Goal: Complete application form

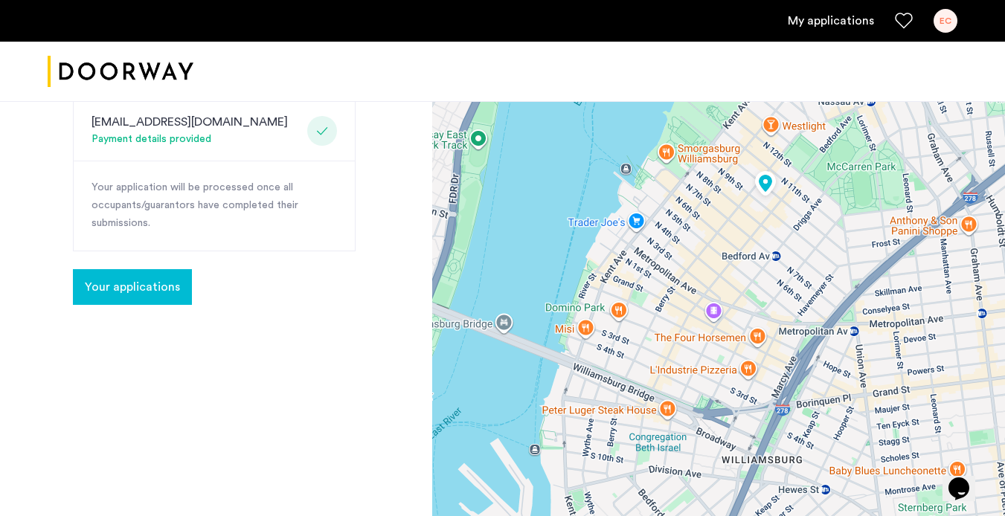
click at [123, 293] on span "Your applications" at bounding box center [132, 287] width 95 height 18
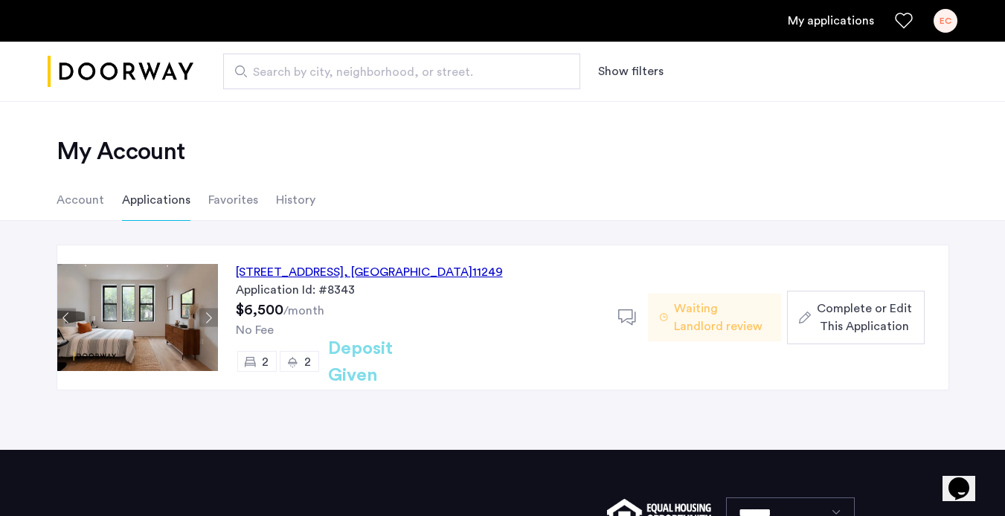
click at [821, 315] on span "Complete or Edit This Application" at bounding box center [864, 318] width 95 height 36
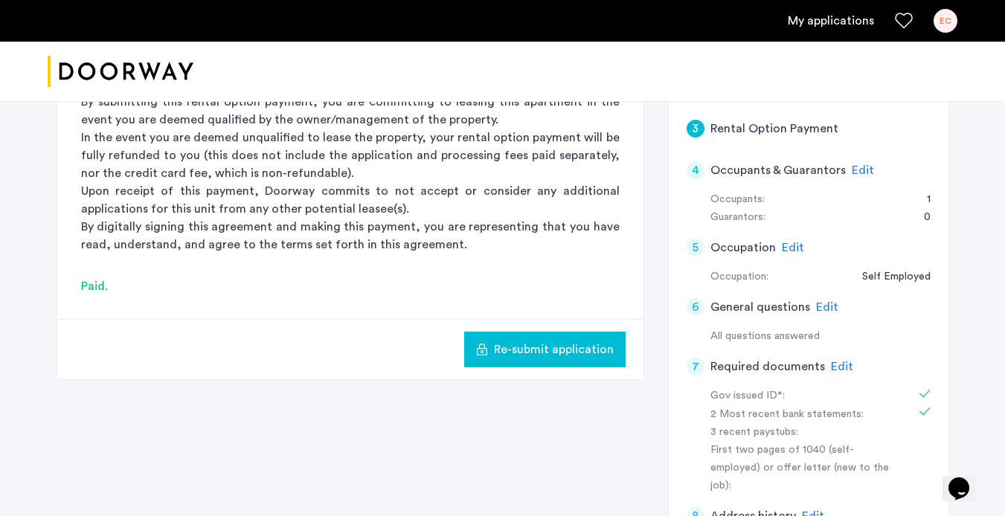
scroll to position [397, 0]
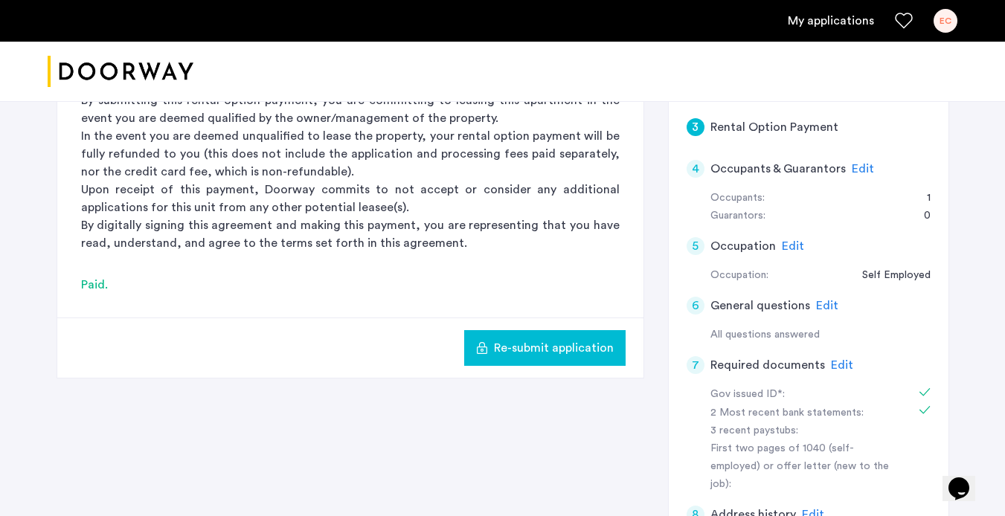
click at [833, 365] on span "Edit" at bounding box center [842, 365] width 22 height 12
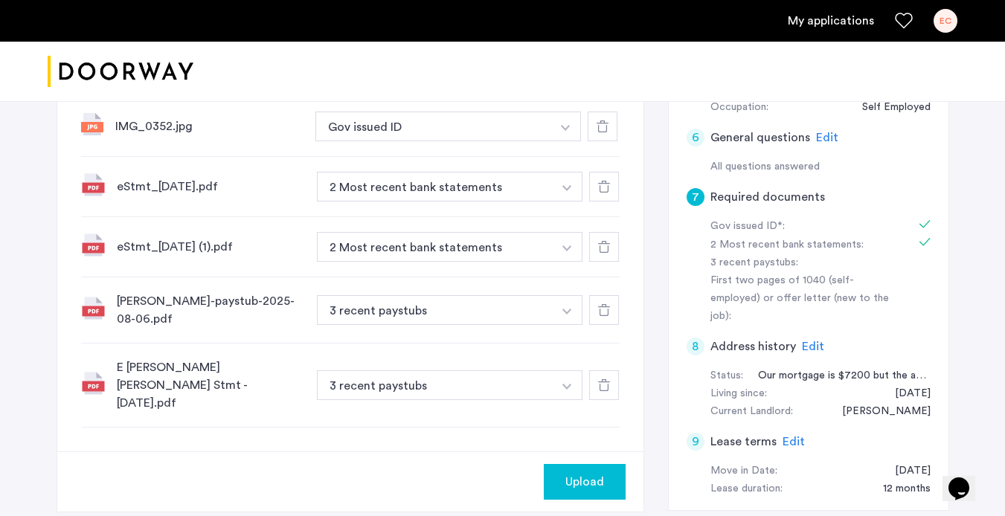
scroll to position [569, 0]
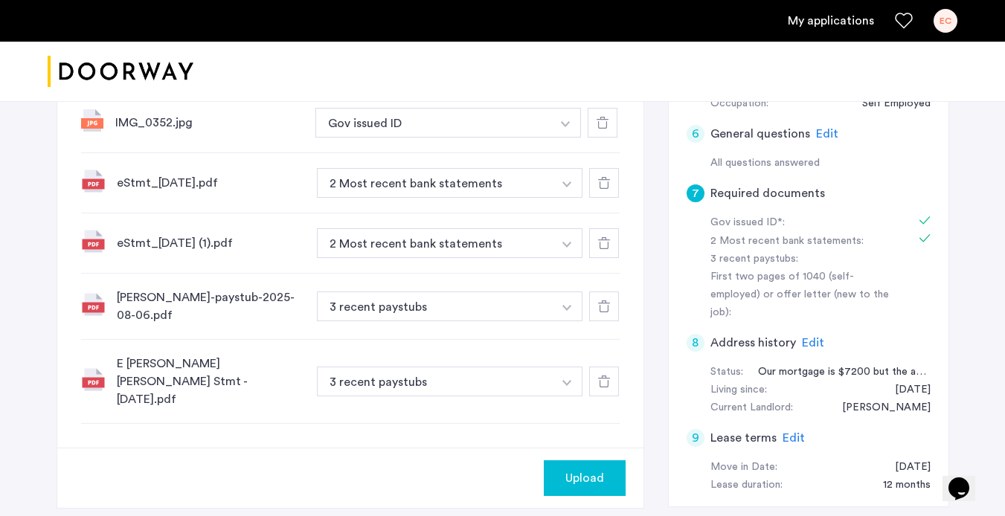
click at [567, 470] on span "Upload" at bounding box center [585, 479] width 39 height 18
